Goal: Task Accomplishment & Management: Use online tool/utility

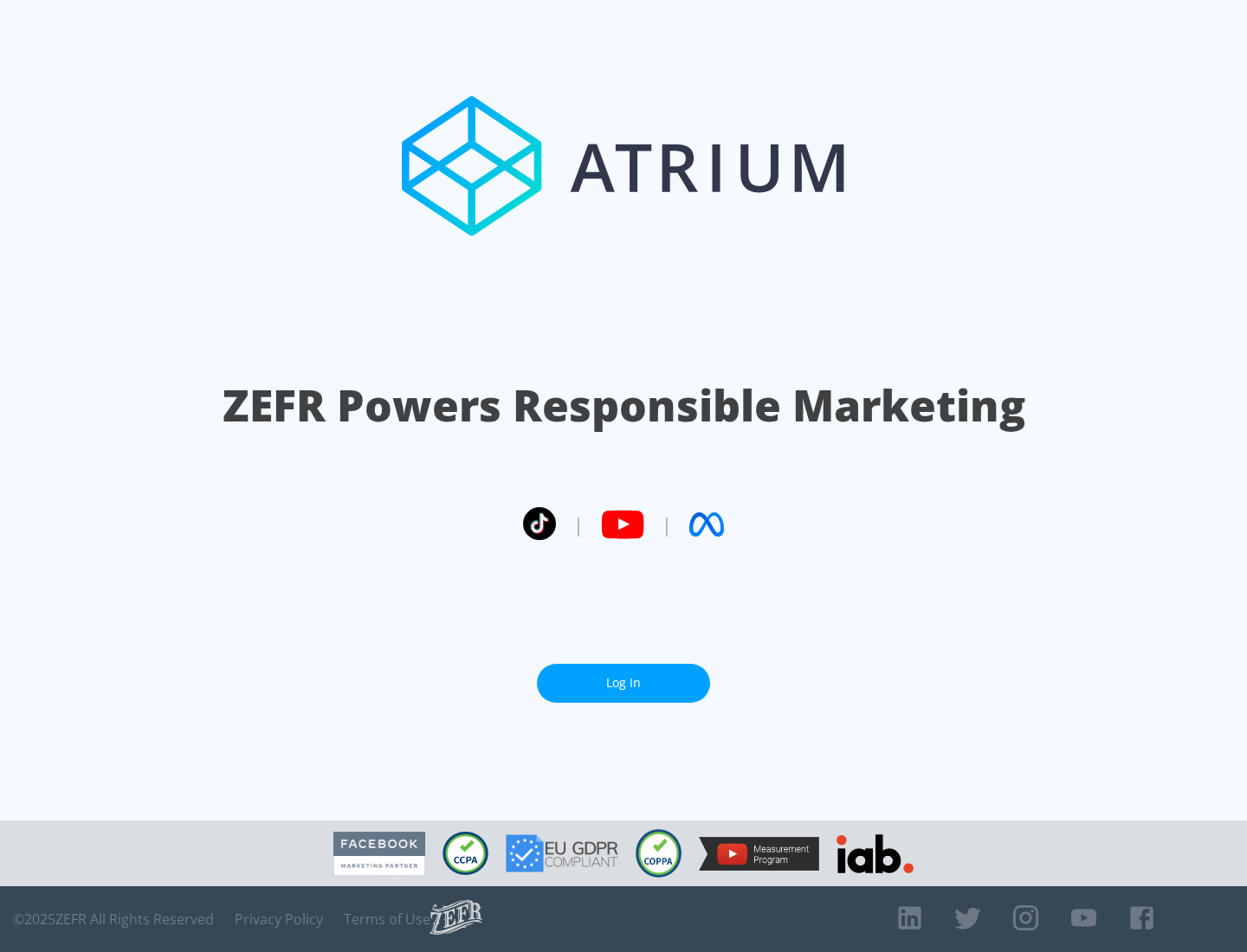
click at [624, 683] on link "Log In" at bounding box center [623, 684] width 173 height 39
